Goal: Transaction & Acquisition: Purchase product/service

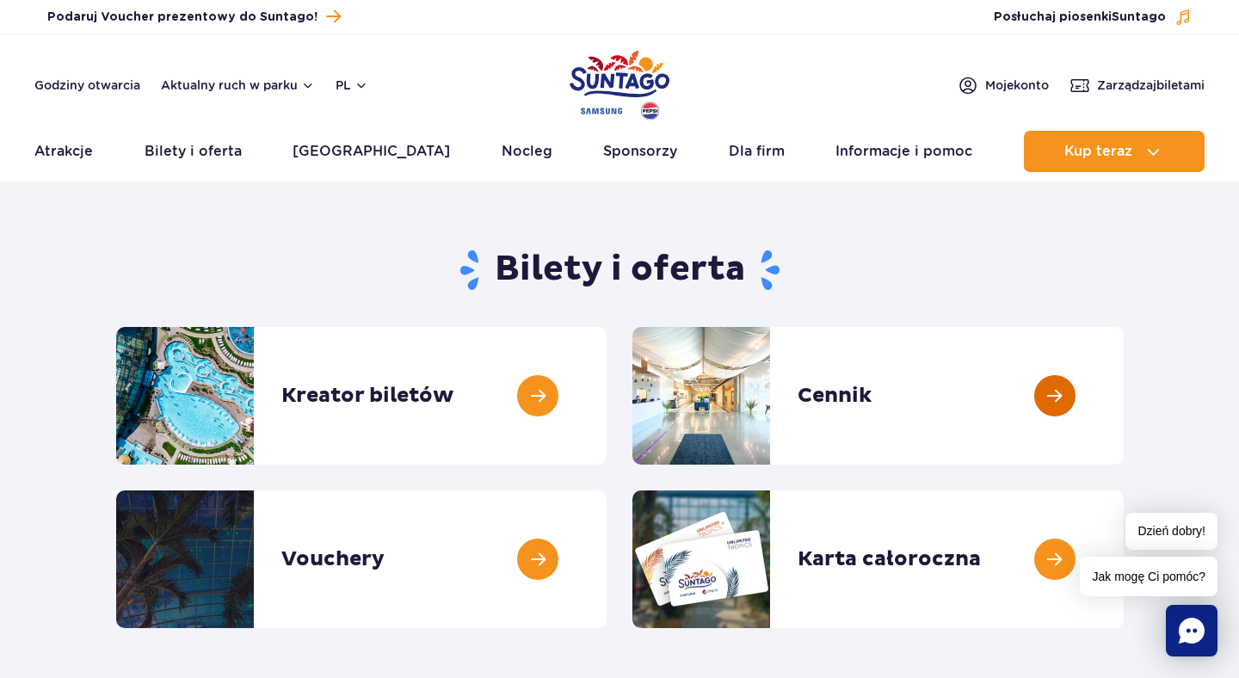
click at [1124, 389] on link at bounding box center [1124, 396] width 0 height 138
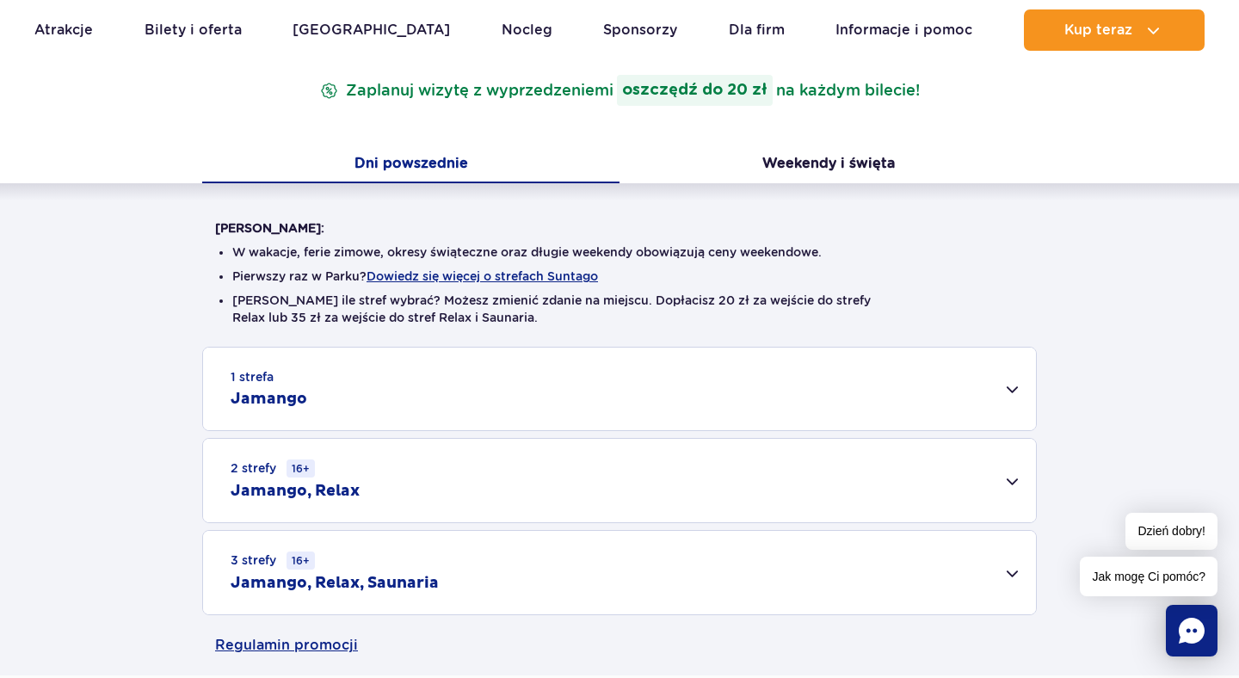
scroll to position [292, 0]
click at [1002, 391] on div "1 strefa Jamango" at bounding box center [619, 387] width 833 height 83
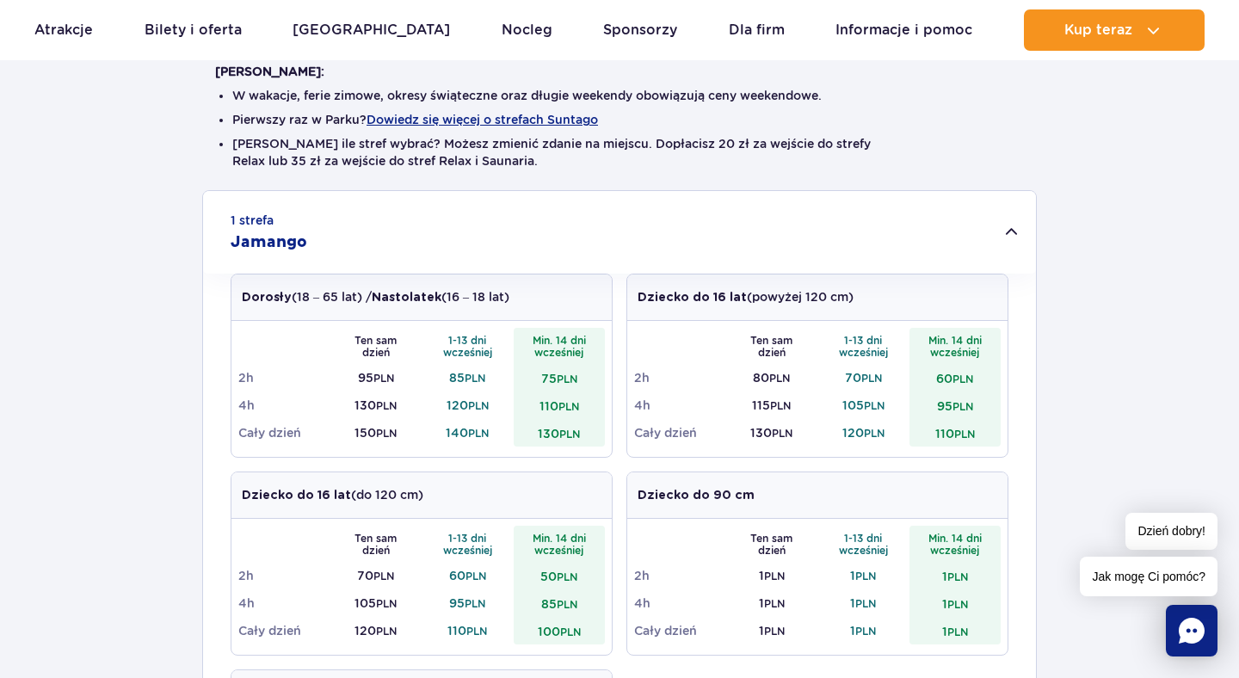
scroll to position [441, 0]
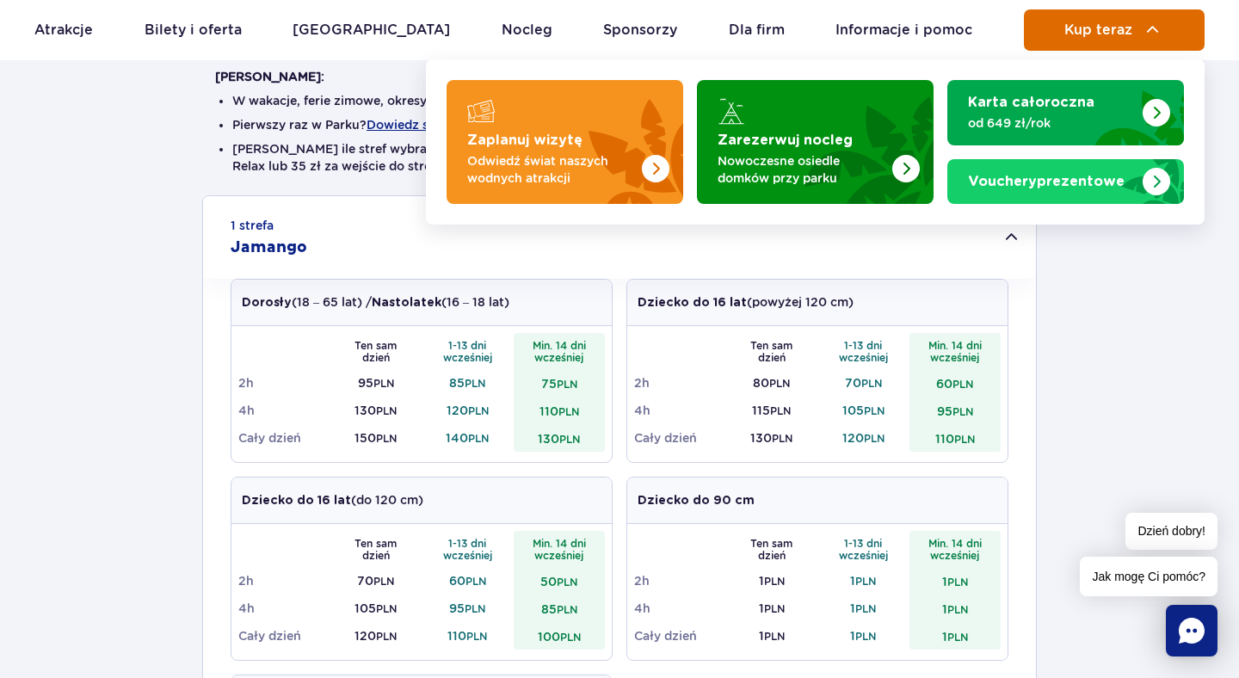
click at [1094, 42] on button "Kup teraz" at bounding box center [1114, 29] width 181 height 41
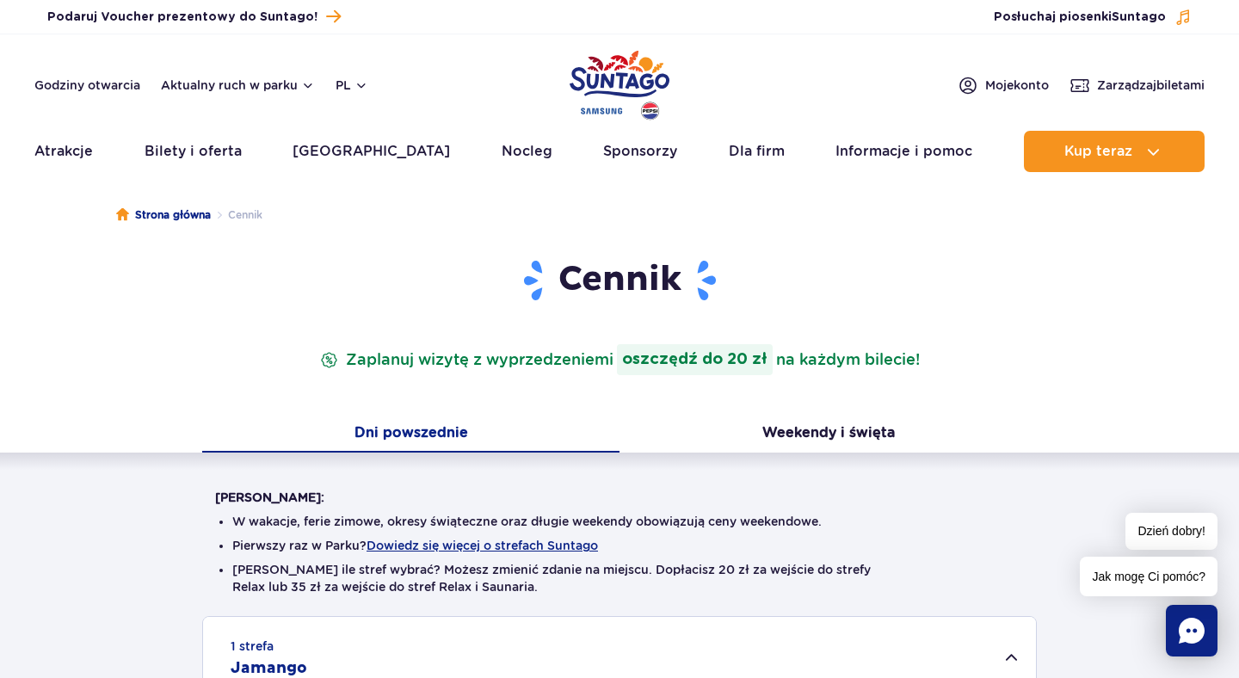
scroll to position [0, 0]
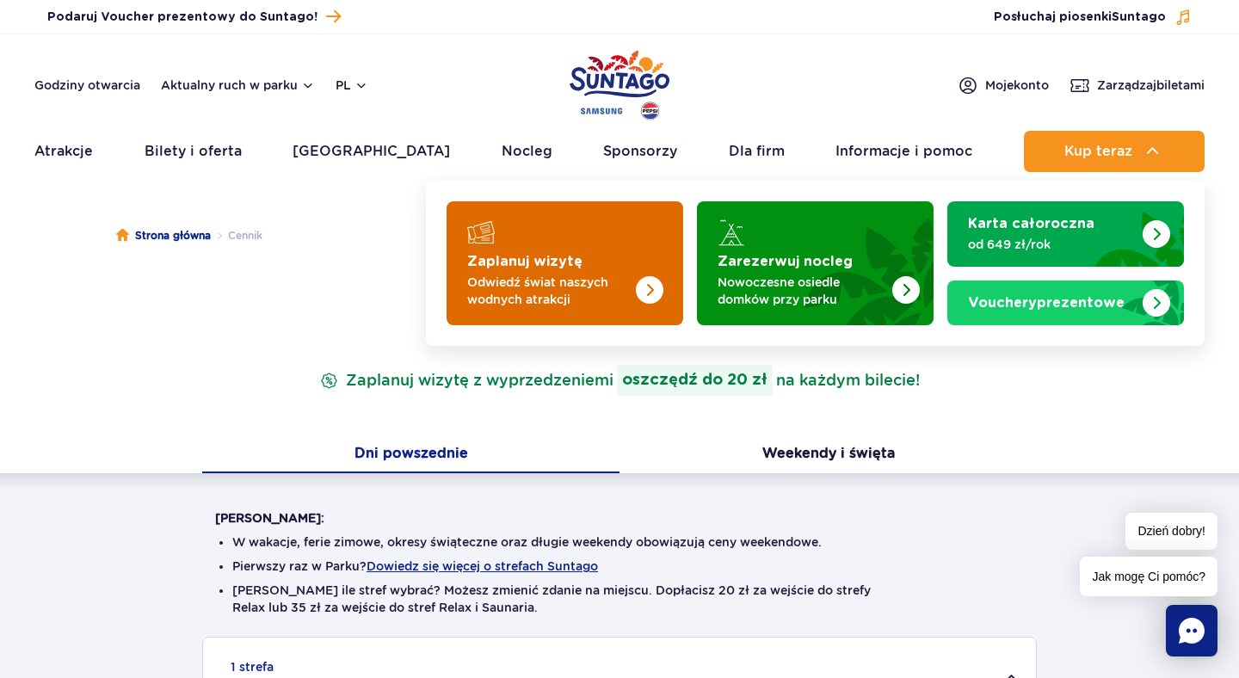
click at [522, 271] on div "Zaplanuj wizytę Odwiedź świat naszych wodnych atrakcji" at bounding box center [564, 280] width 195 height 55
click at [516, 296] on p "Odwiedź świat naszych wodnych atrakcji" at bounding box center [551, 291] width 168 height 34
click at [598, 250] on img "Zaplanuj wizytę" at bounding box center [614, 258] width 137 height 134
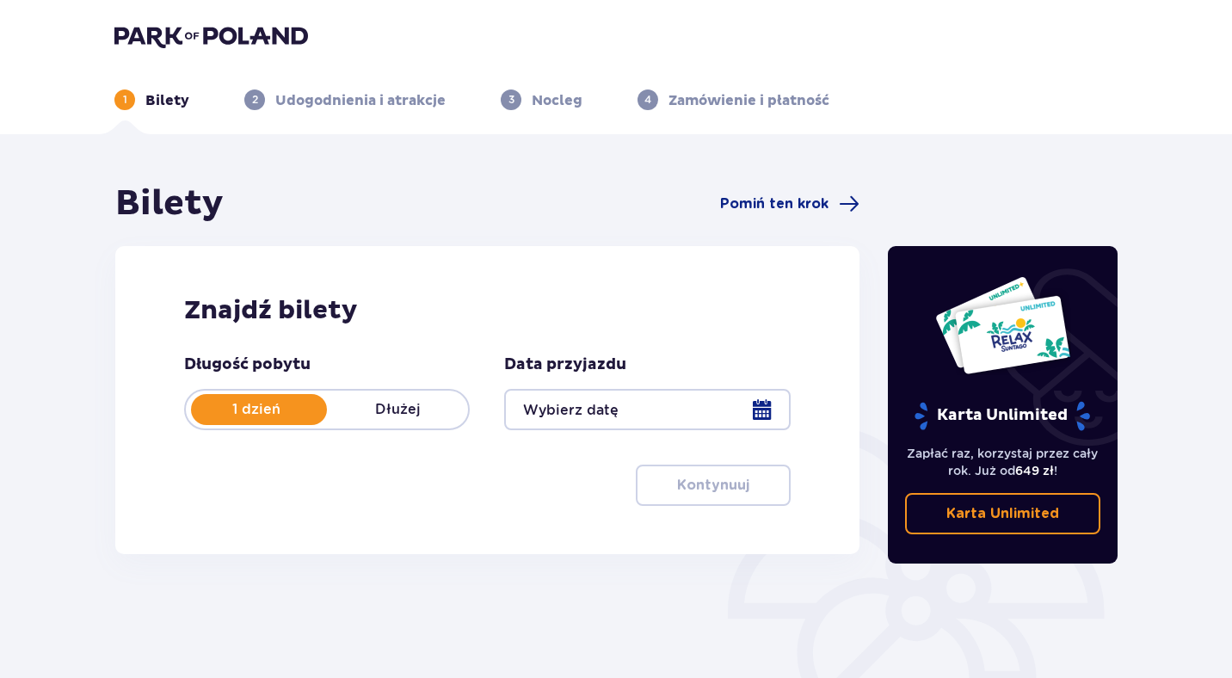
click at [778, 408] on div at bounding box center [647, 409] width 286 height 41
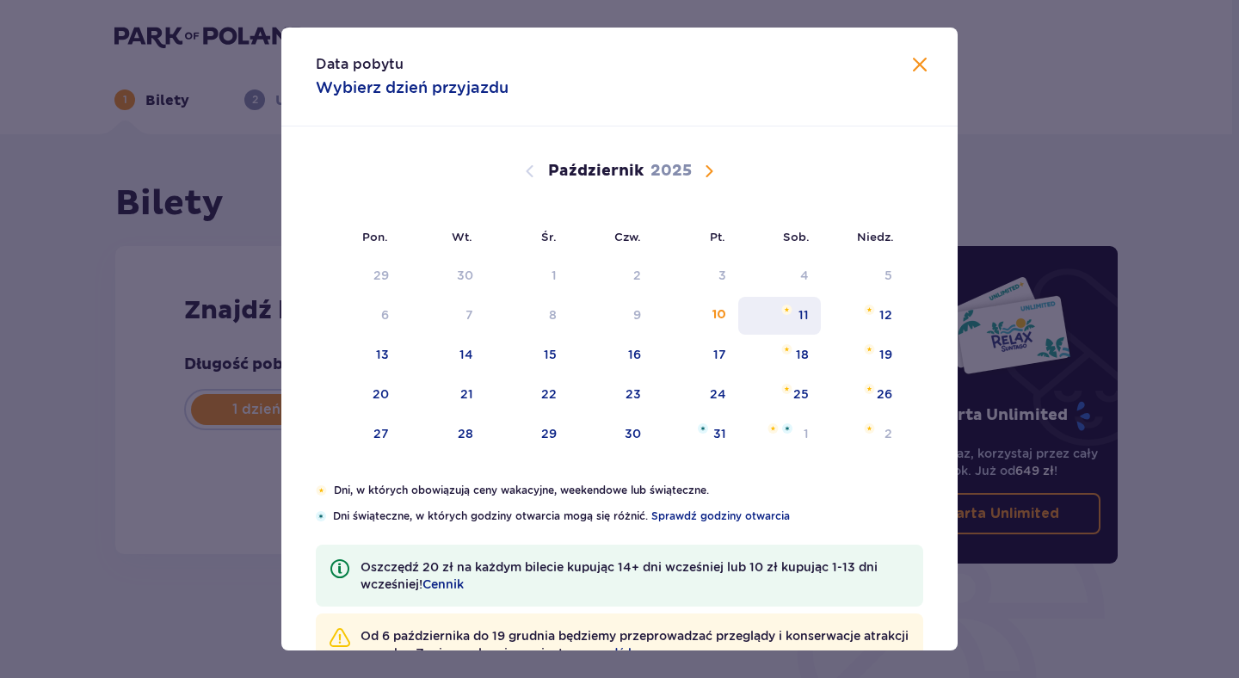
click at [806, 312] on div "11" at bounding box center [779, 316] width 83 height 38
type input "11.10.25"
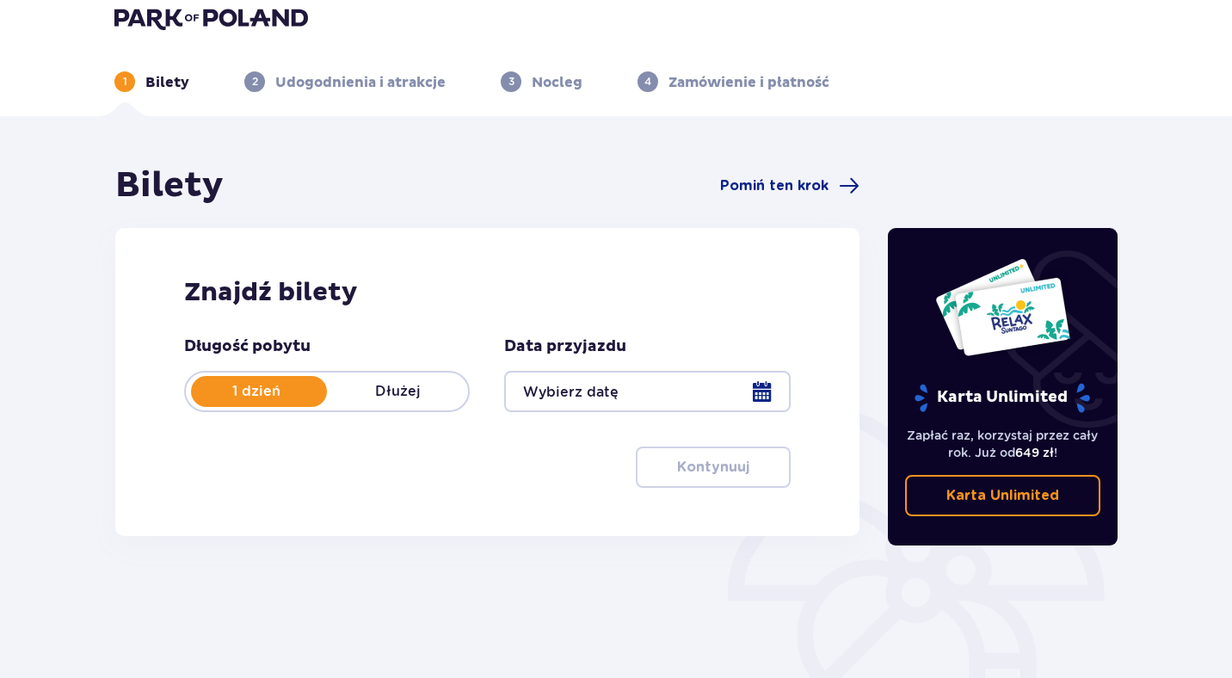
scroll to position [22, 0]
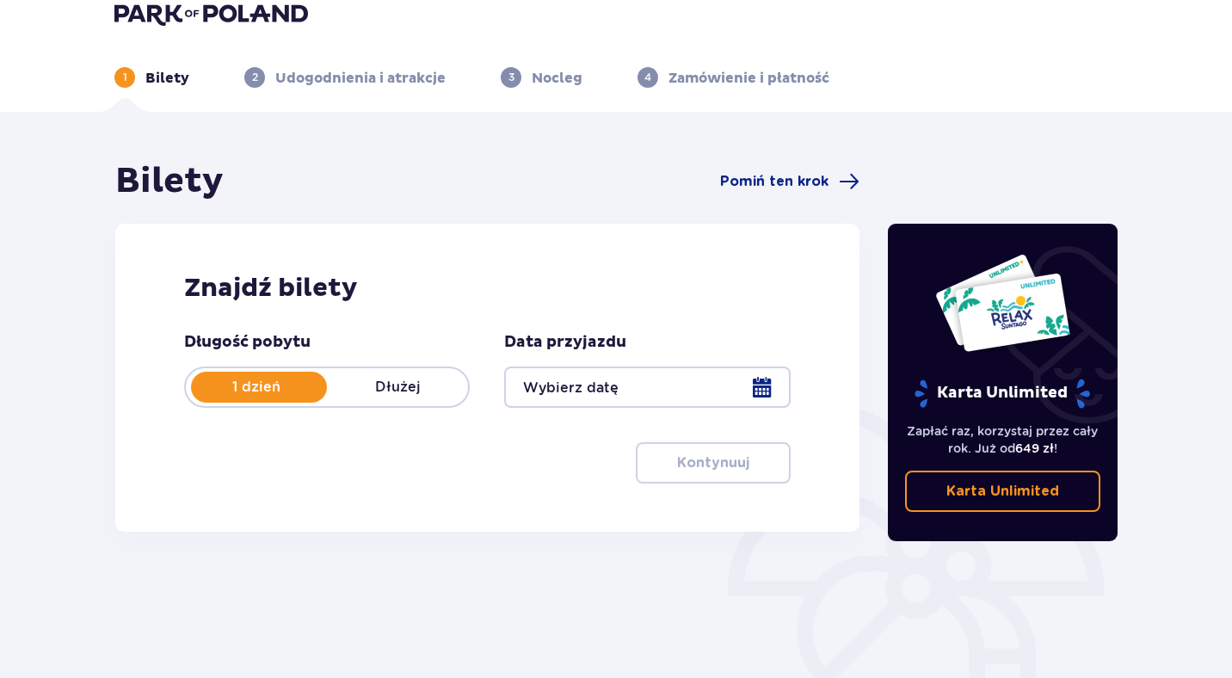
click at [760, 379] on div at bounding box center [647, 387] width 286 height 41
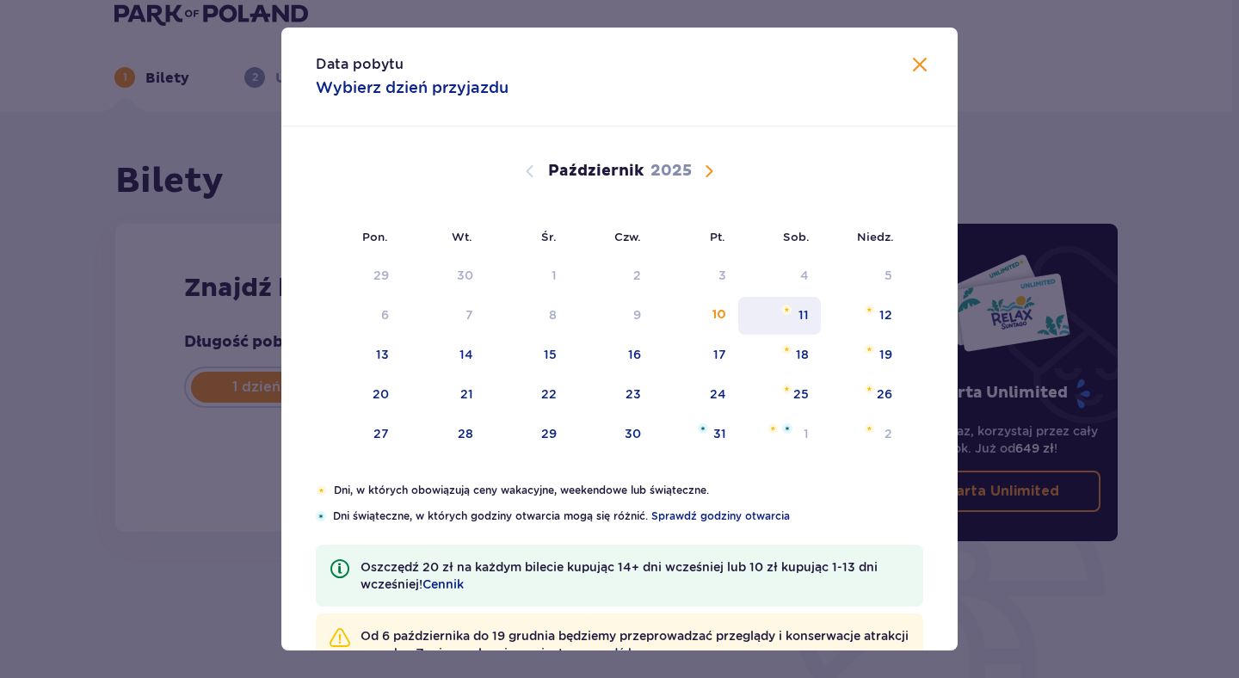
click at [795, 321] on div "11" at bounding box center [779, 316] width 83 height 38
type input "11.10.25"
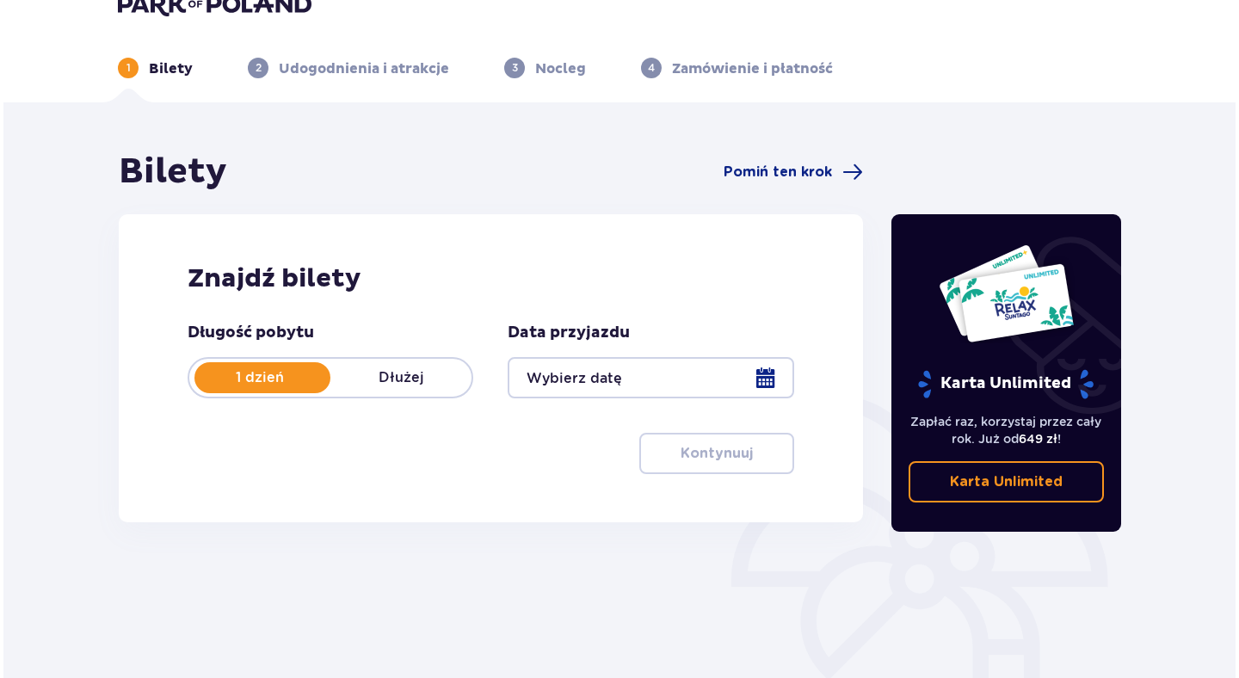
scroll to position [33, 0]
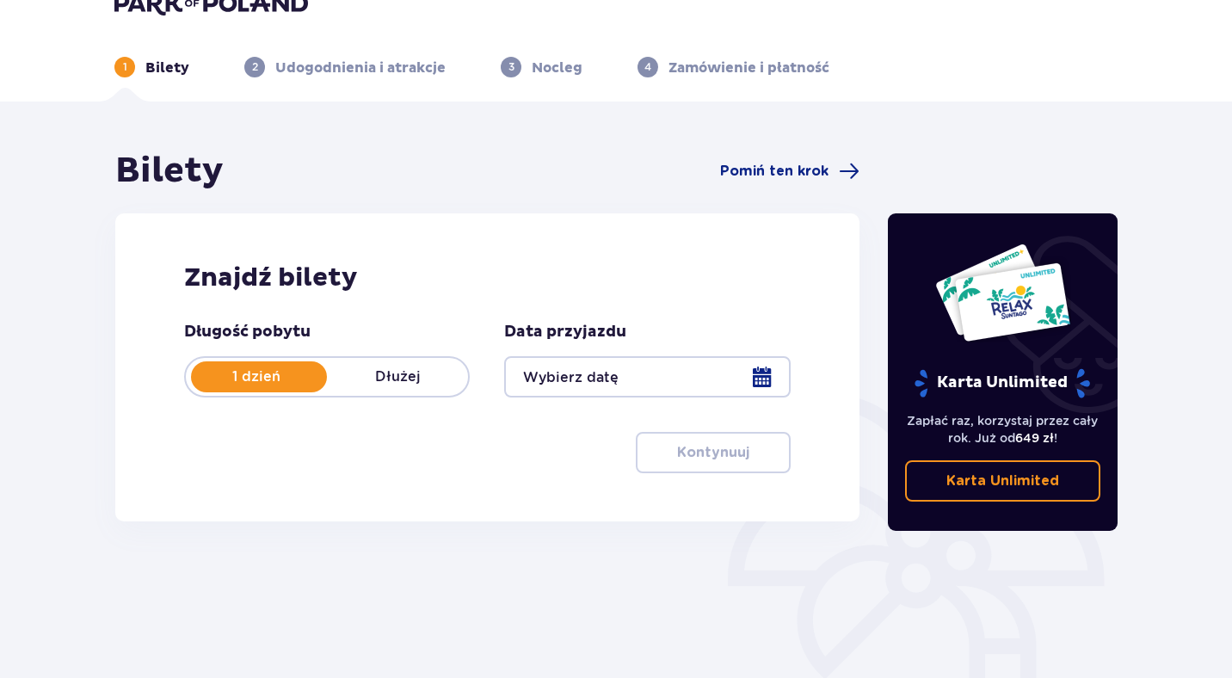
click at [649, 372] on div at bounding box center [647, 376] width 286 height 41
